Goal: Information Seeking & Learning: Compare options

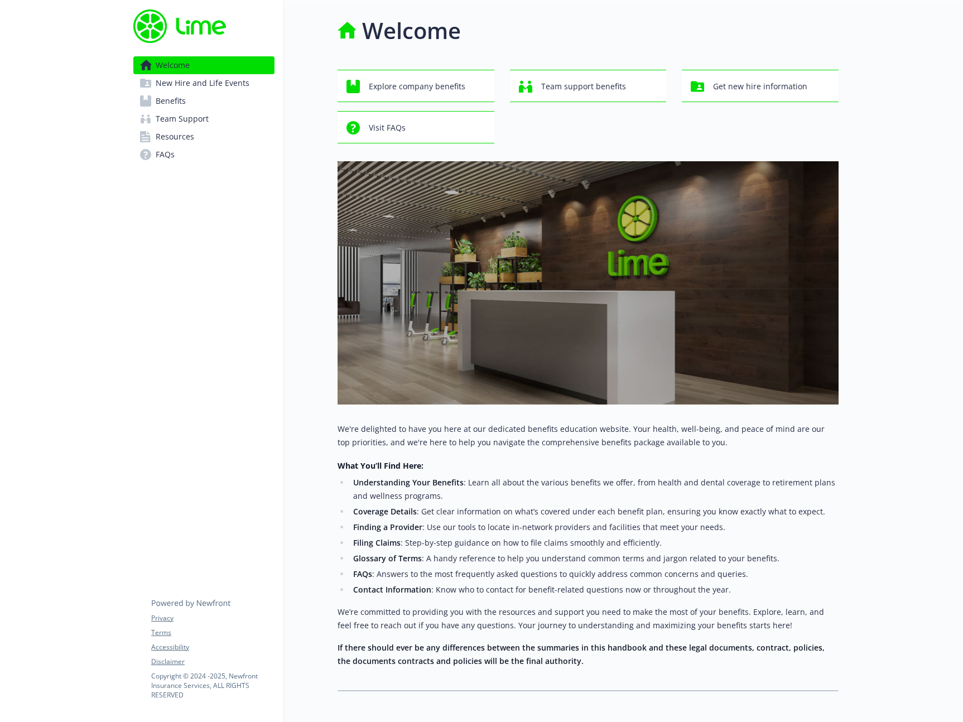
scroll to position [50, 0]
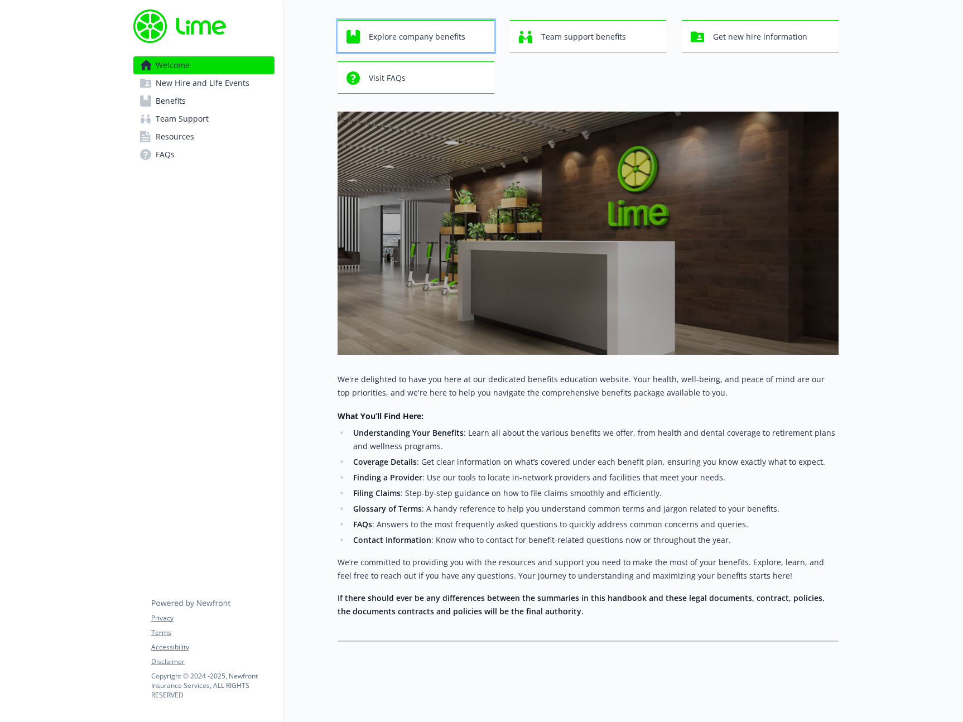
click at [452, 35] on span "Explore company benefits" at bounding box center [417, 36] width 96 height 21
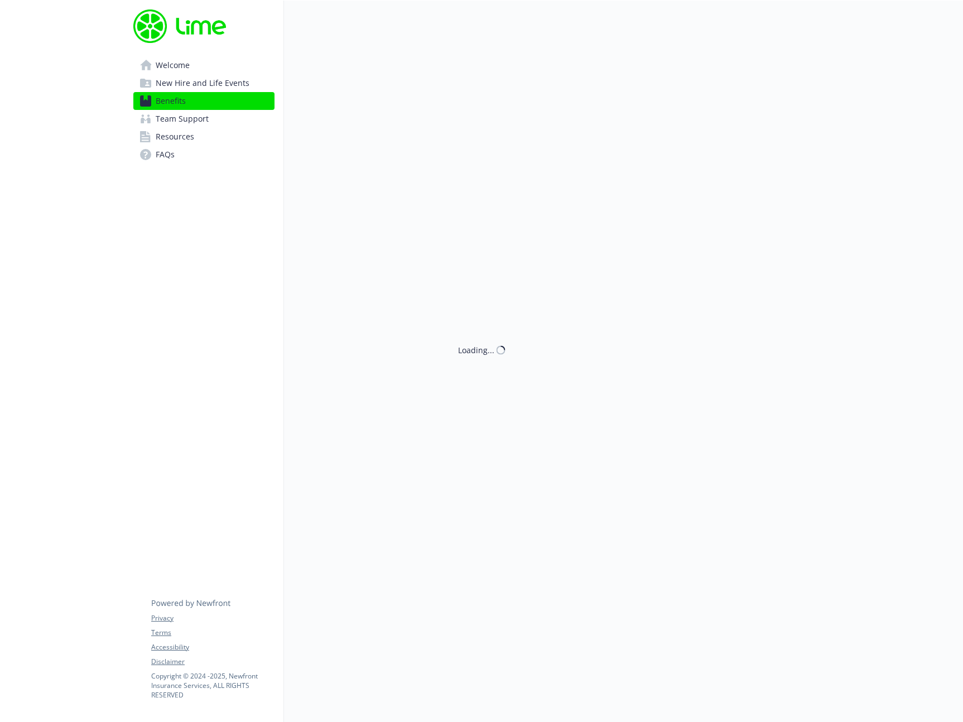
scroll to position [50, 0]
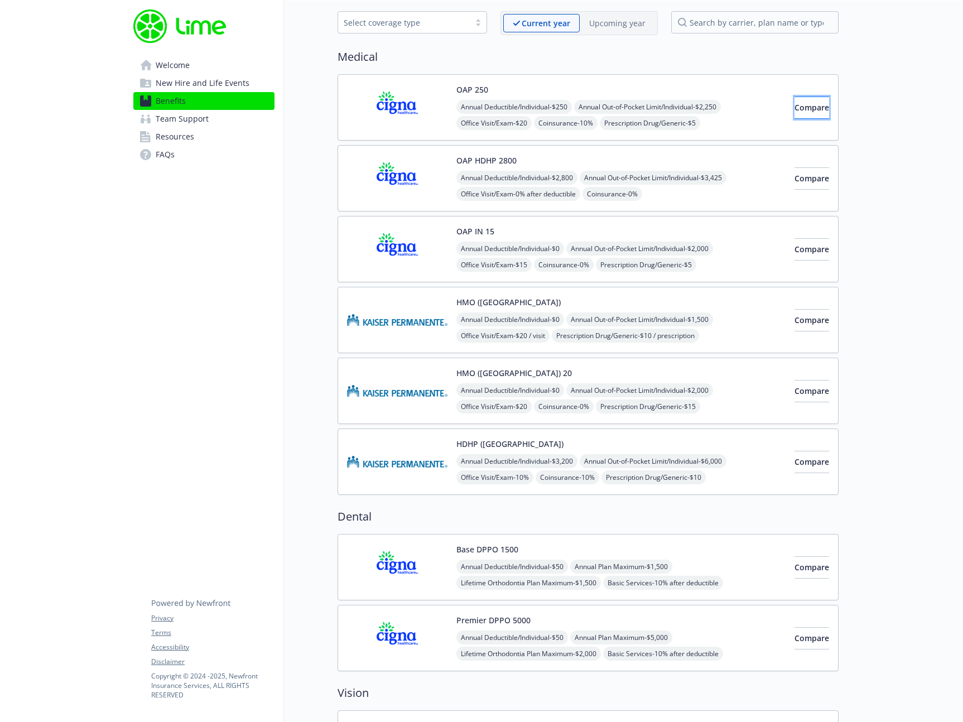
click at [794, 103] on span "Compare" at bounding box center [811, 107] width 35 height 11
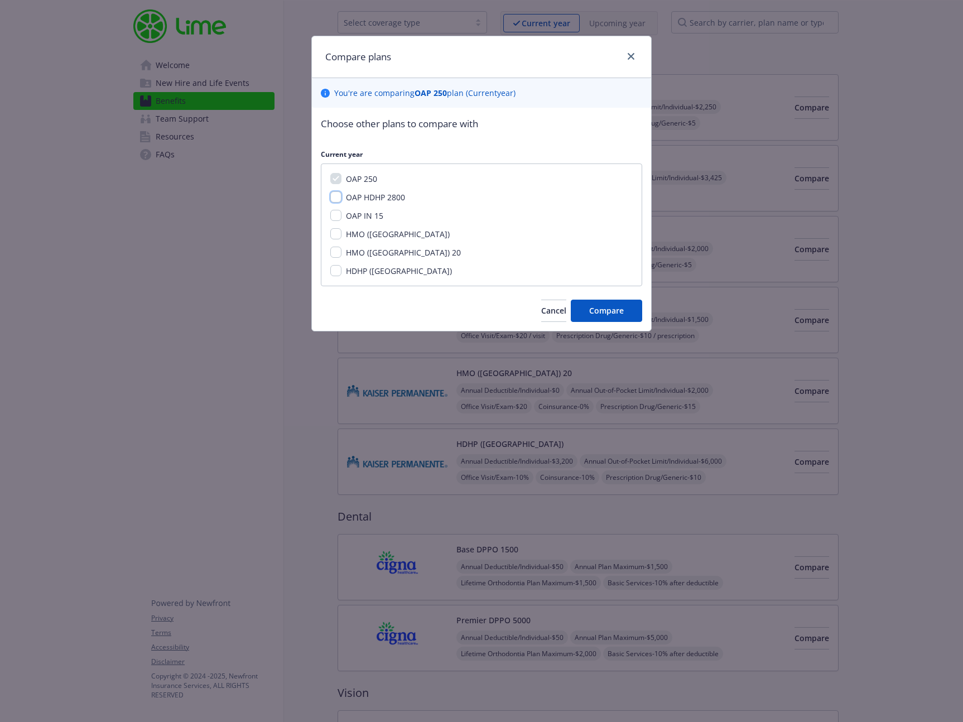
click at [339, 195] on input "OAP HDHP 2800" at bounding box center [335, 196] width 11 height 11
checkbox input "true"
click at [335, 217] on input "OAP IN 15" at bounding box center [335, 215] width 11 height 11
checkbox input "true"
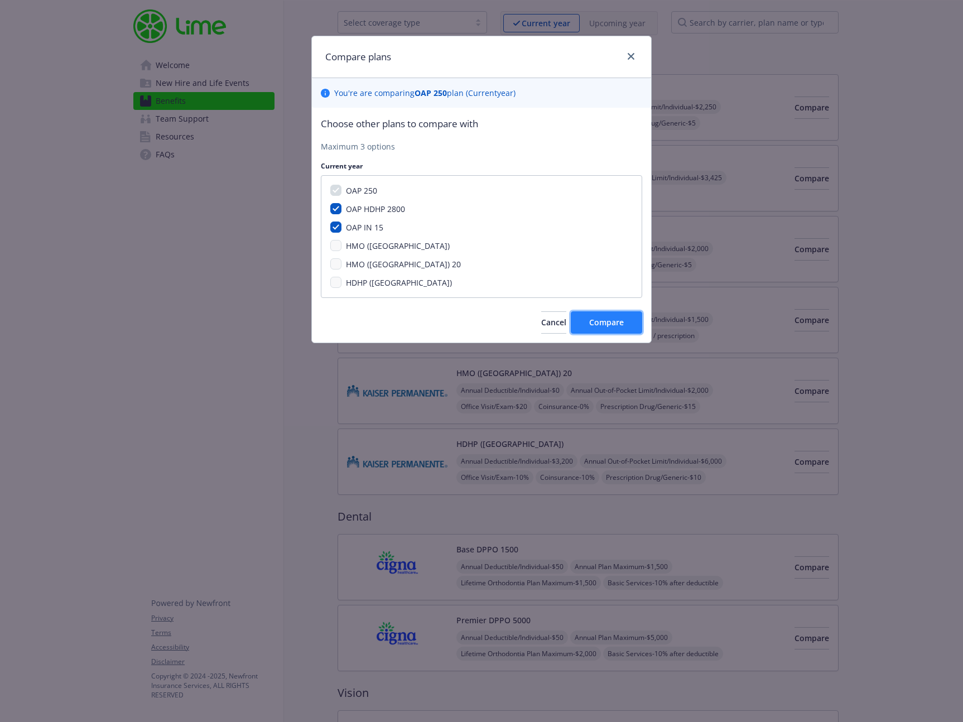
click at [602, 318] on span "Compare" at bounding box center [606, 322] width 35 height 11
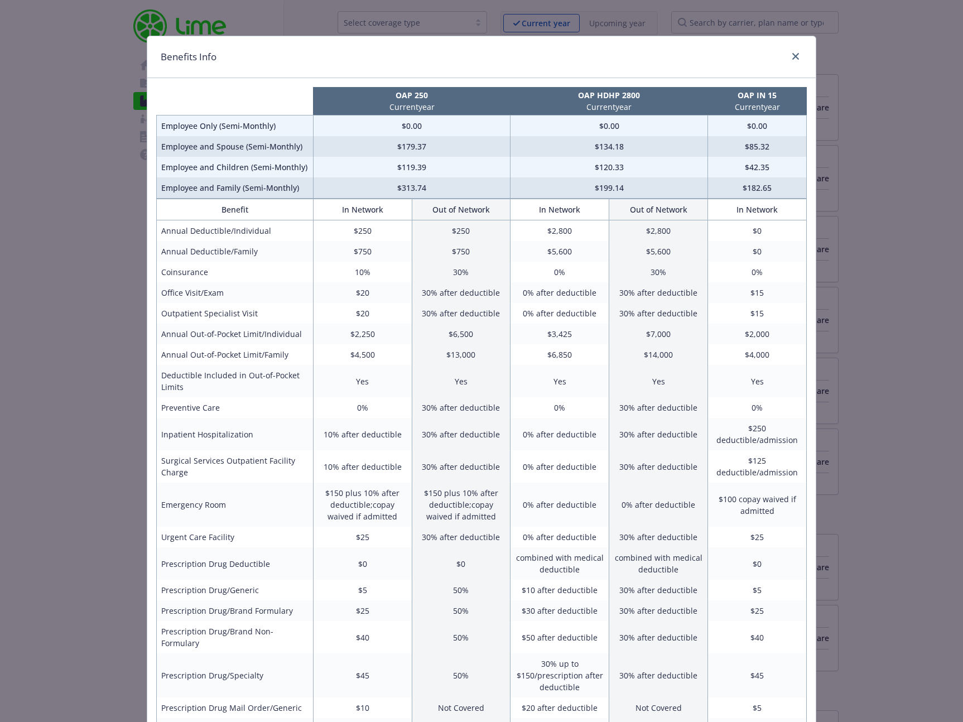
click at [100, 310] on div "Benefits Info OAP 250 Current year OAP HDHP 2800 Current year OAP IN 15 Current…" at bounding box center [481, 361] width 963 height 722
click at [799, 55] on link "close" at bounding box center [795, 56] width 13 height 13
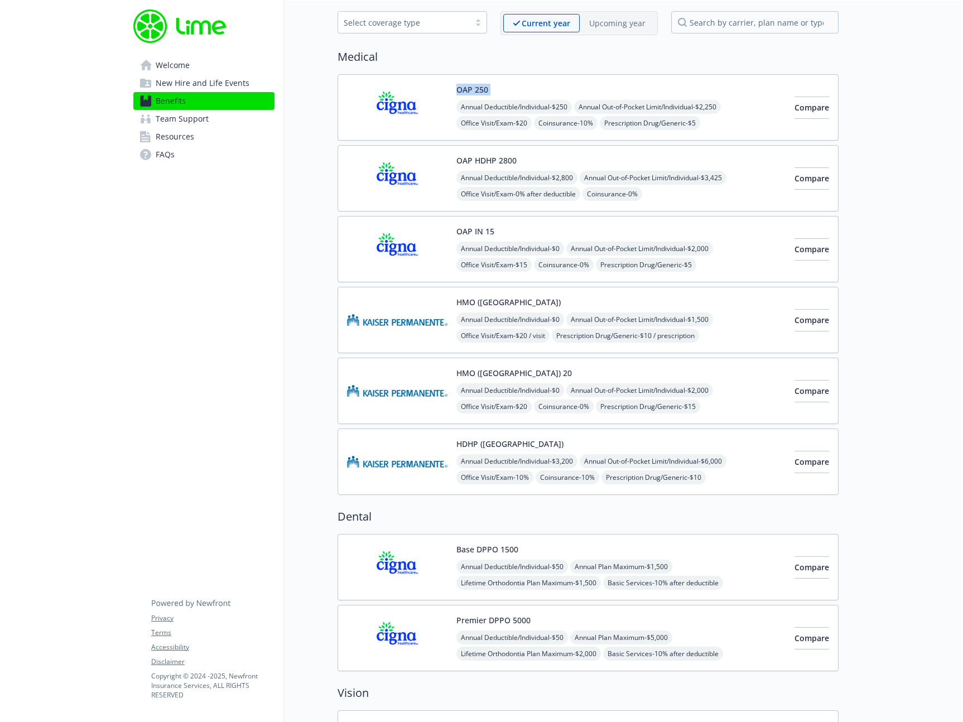
drag, startPoint x: 502, startPoint y: 88, endPoint x: 442, endPoint y: 94, distance: 61.2
click at [442, 94] on div "OAP 250 Annual Deductible/Individual - $250 Annual Out-of-Pocket Limit/Individu…" at bounding box center [566, 107] width 438 height 47
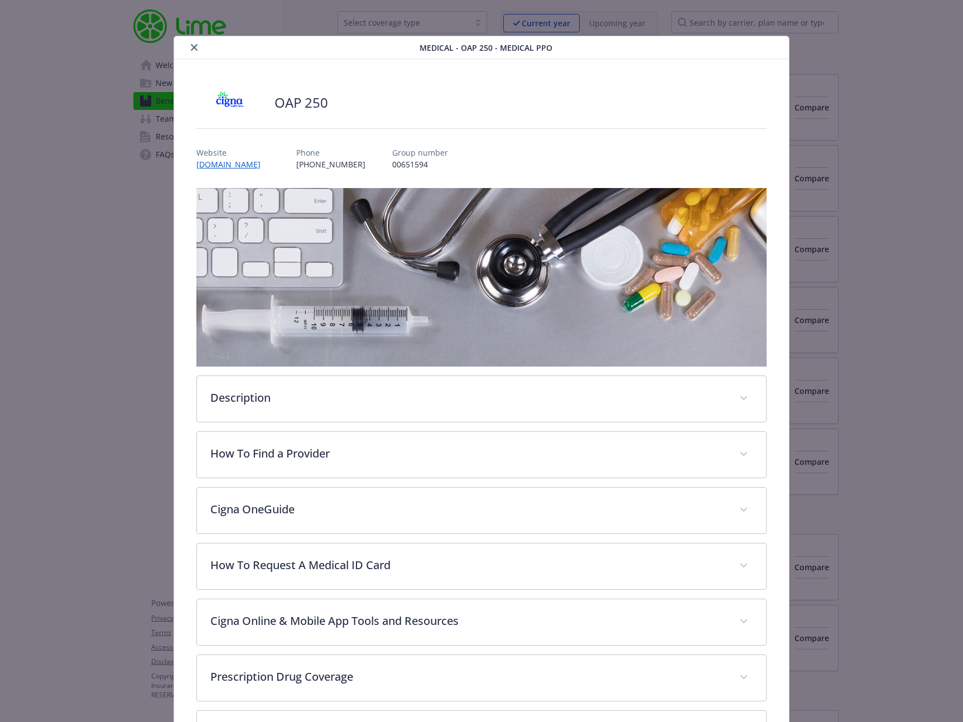
scroll to position [33, 0]
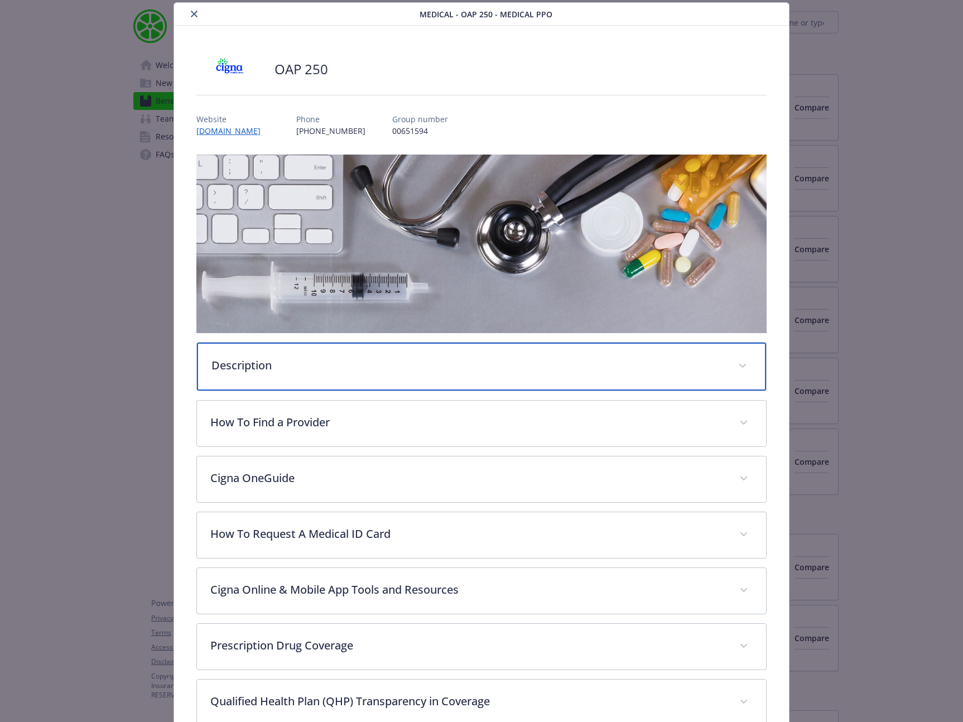
click at [260, 361] on p "Description" at bounding box center [468, 365] width 514 height 17
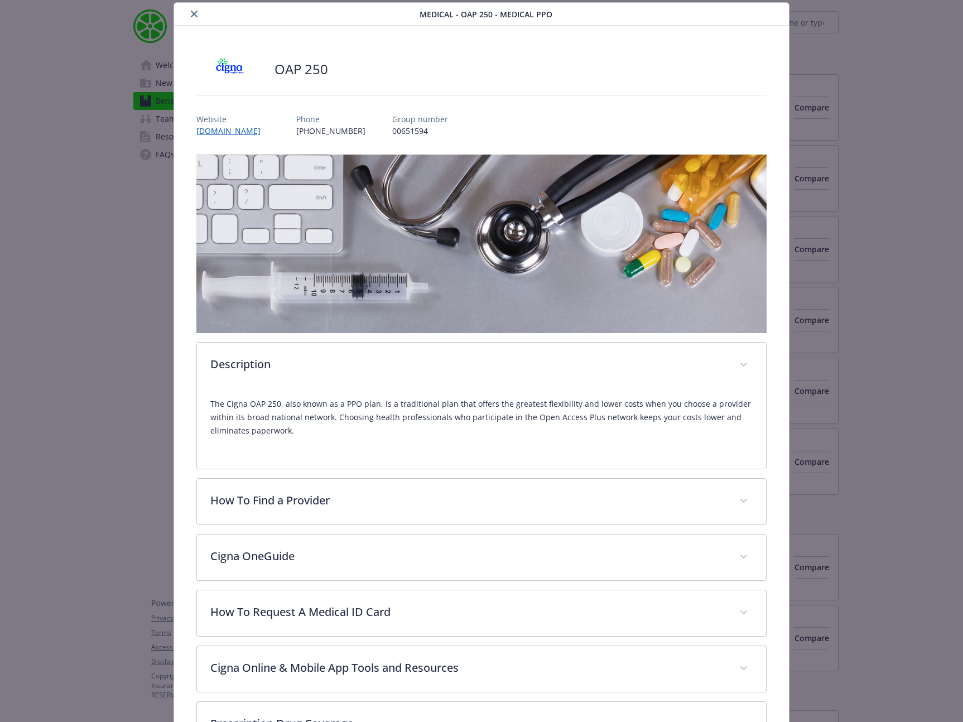
click at [232, 424] on p "The Cigna OAP 250, also known as a PPO plan, is a traditional plan that offers …" at bounding box center [481, 417] width 543 height 40
drag, startPoint x: 224, startPoint y: 402, endPoint x: 282, endPoint y: 403, distance: 57.5
click at [282, 403] on p "The Cigna OAP 250, also known as a PPO plan, is a traditional plan that offers …" at bounding box center [481, 417] width 543 height 40
copy p "Cigna OAP 250,"
click at [195, 13] on icon "close" at bounding box center [194, 14] width 7 height 7
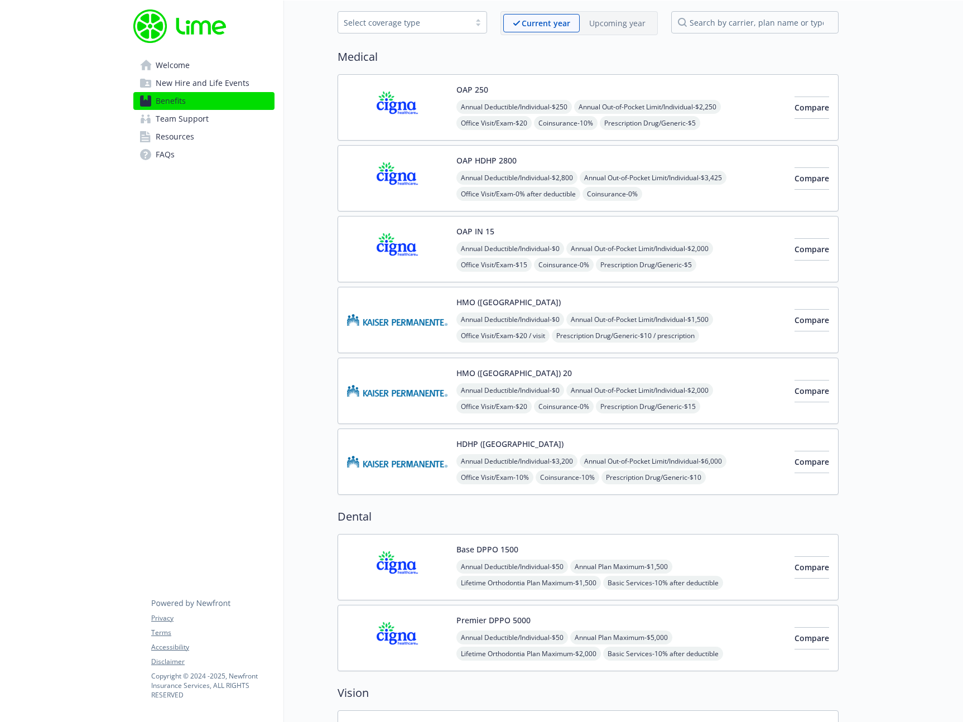
click at [490, 162] on button "OAP HDHP 2800" at bounding box center [486, 160] width 60 height 12
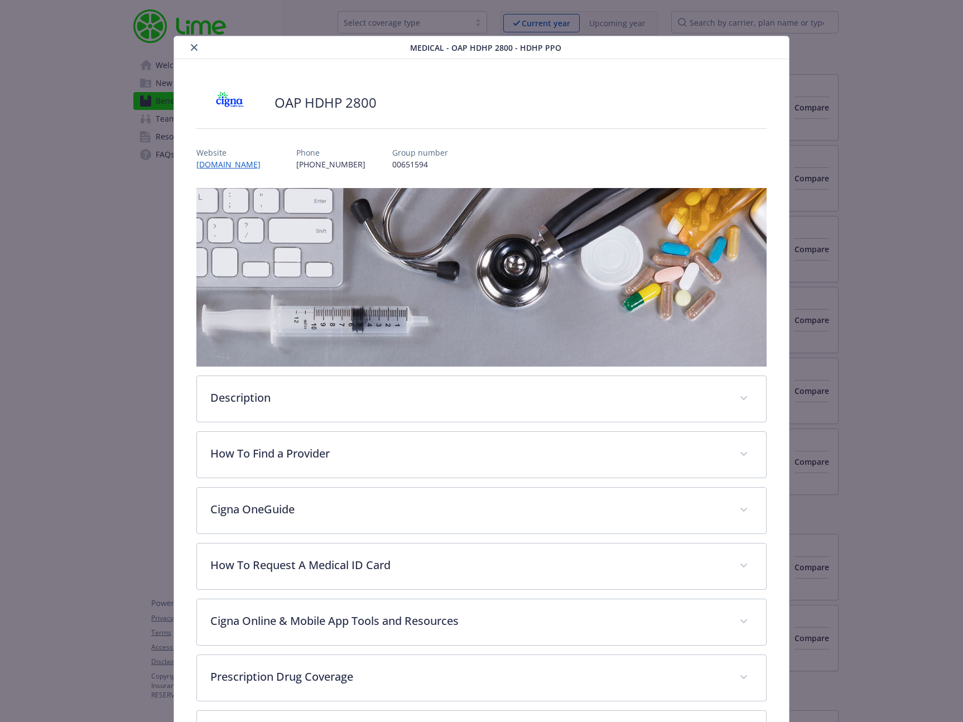
scroll to position [33, 0]
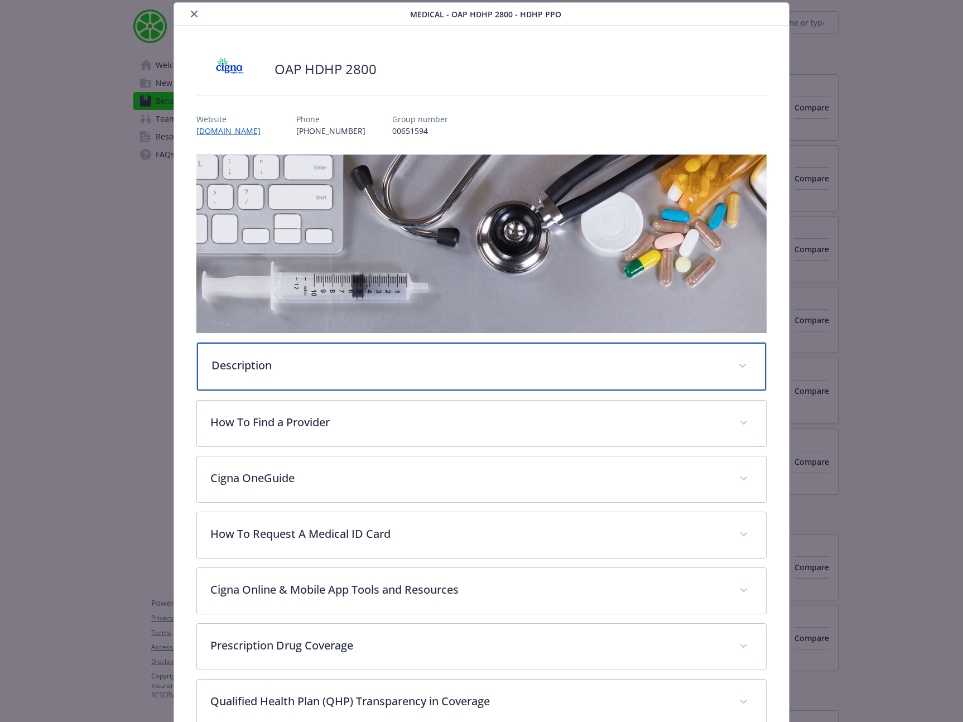
click at [279, 365] on p "Description" at bounding box center [468, 365] width 514 height 17
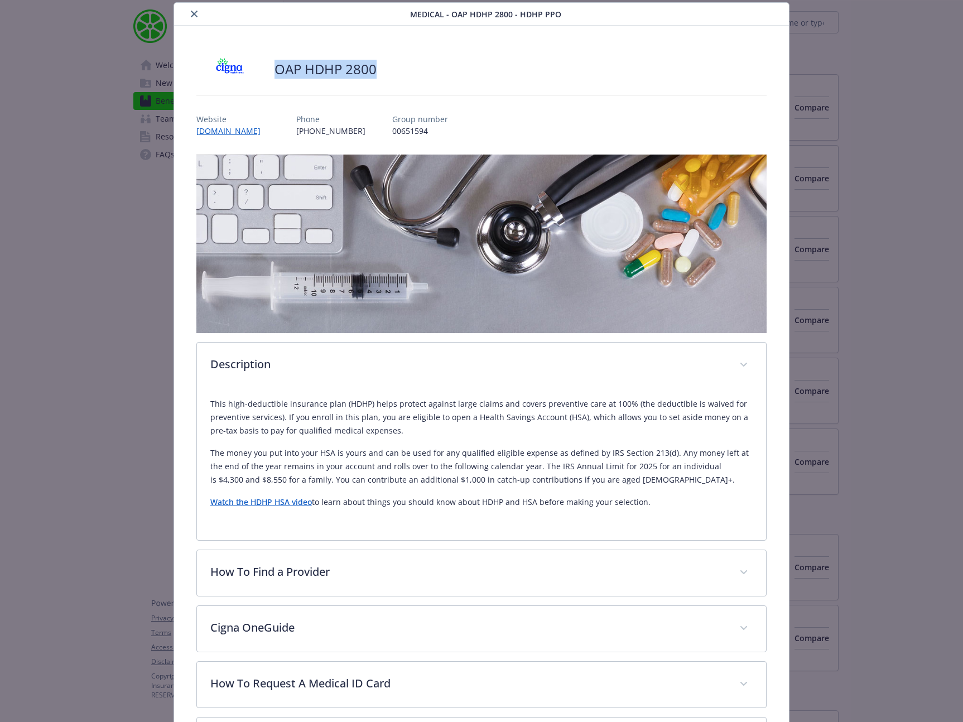
drag, startPoint x: 388, startPoint y: 67, endPoint x: 276, endPoint y: 72, distance: 112.2
click at [276, 72] on div "OAP HDHP 2800" at bounding box center [481, 68] width 571 height 33
copy h2 "OAP HDHP 2800"
click at [199, 14] on button "close" at bounding box center [193, 13] width 13 height 13
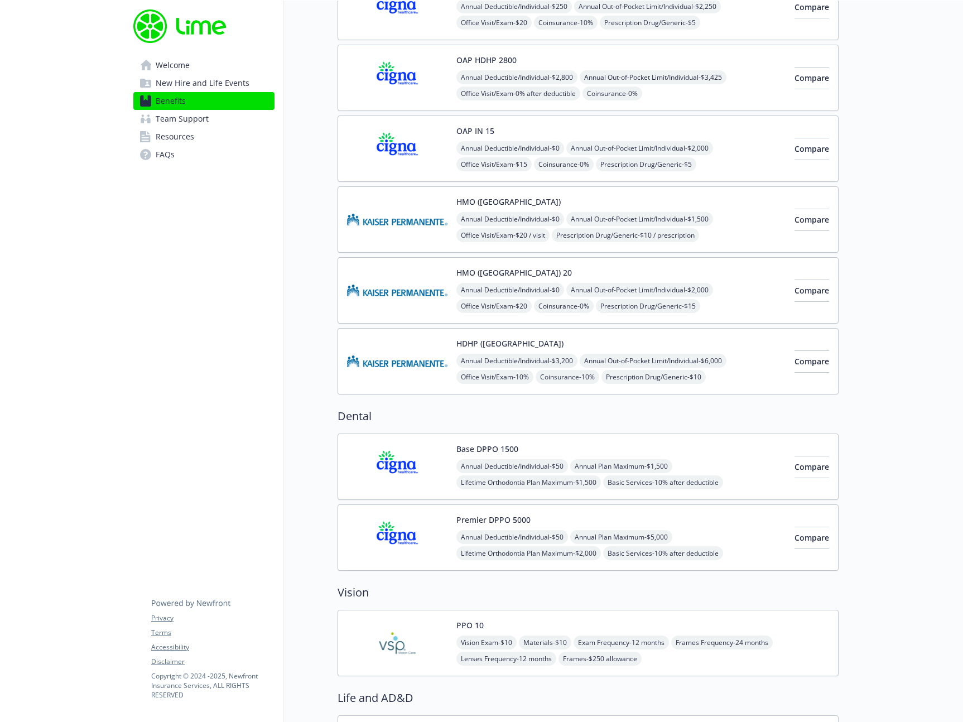
scroll to position [153, 0]
